Goal: Find specific fact: Find specific fact

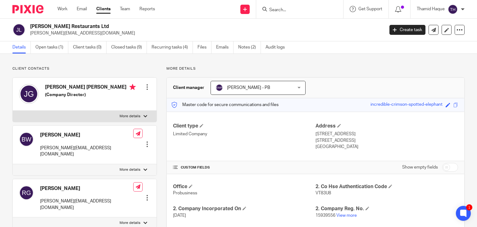
click at [291, 10] on input "Search" at bounding box center [297, 10] width 56 height 6
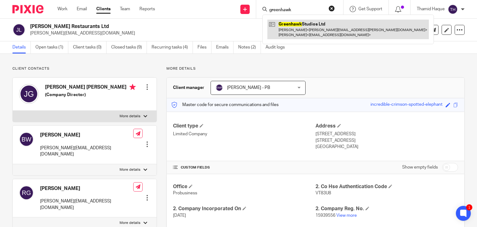
type input "greenhawk"
click at [310, 35] on link at bounding box center [347, 29] width 161 height 19
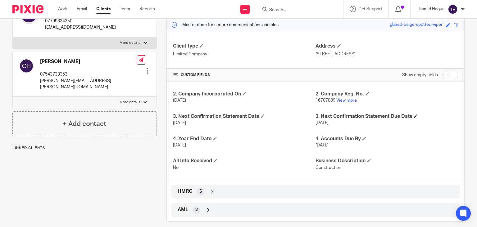
scroll to position [87, 0]
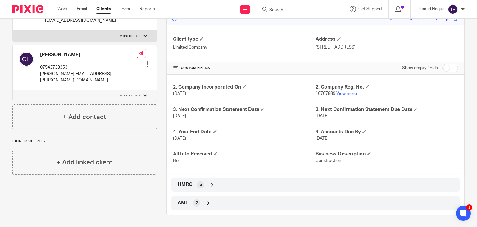
click at [181, 184] on span "HMRC" at bounding box center [185, 184] width 15 height 7
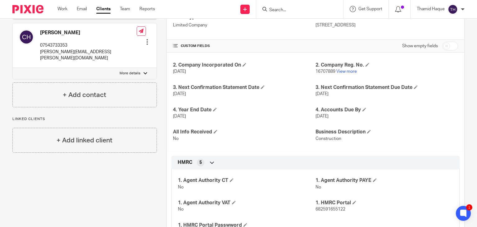
scroll to position [160, 0]
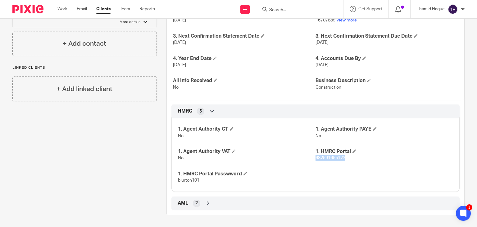
drag, startPoint x: 348, startPoint y: 157, endPoint x: 312, endPoint y: 159, distance: 35.4
click at [315, 159] on p "682591655122" at bounding box center [384, 158] width 138 height 6
copy span "682591655122"
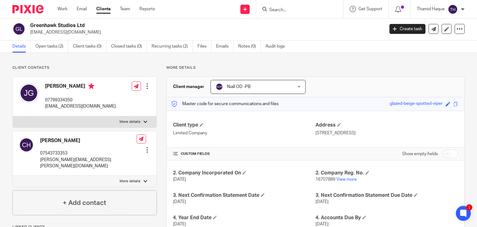
scroll to position [0, 0]
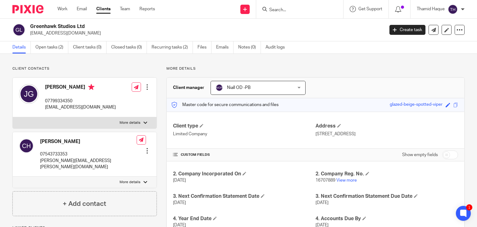
click at [44, 143] on h4 "[PERSON_NAME]" at bounding box center [88, 141] width 97 height 7
click at [145, 147] on div at bounding box center [147, 150] width 6 height 6
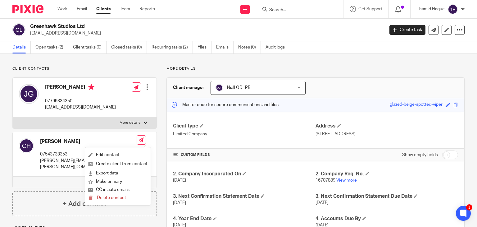
click at [53, 147] on div "[PERSON_NAME] 07543733353 [PERSON_NAME][EMAIL_ADDRESS][PERSON_NAME][DOMAIN_NAME]" at bounding box center [88, 154] width 97 height 32
